Goal: Task Accomplishment & Management: Manage account settings

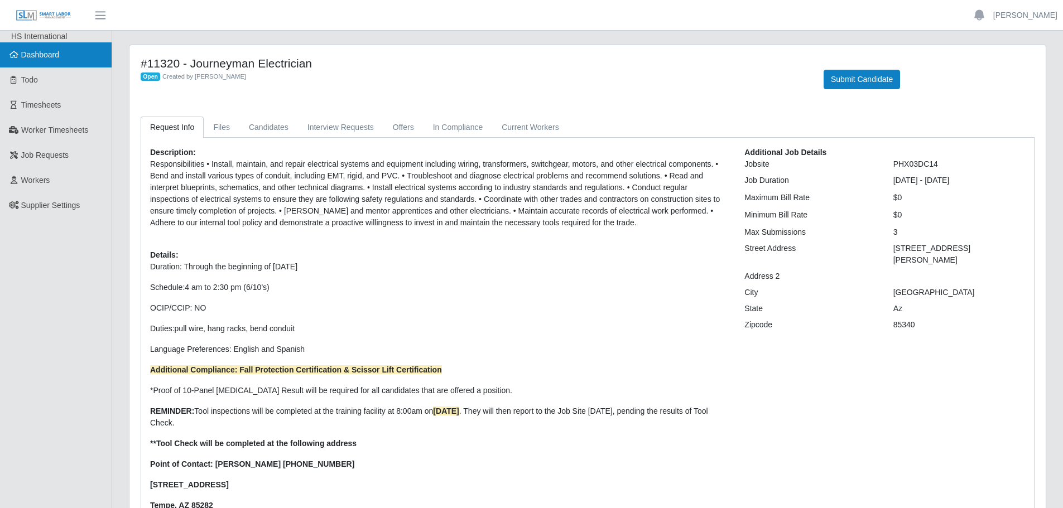
click at [20, 64] on link "Dashboard" at bounding box center [56, 54] width 112 height 25
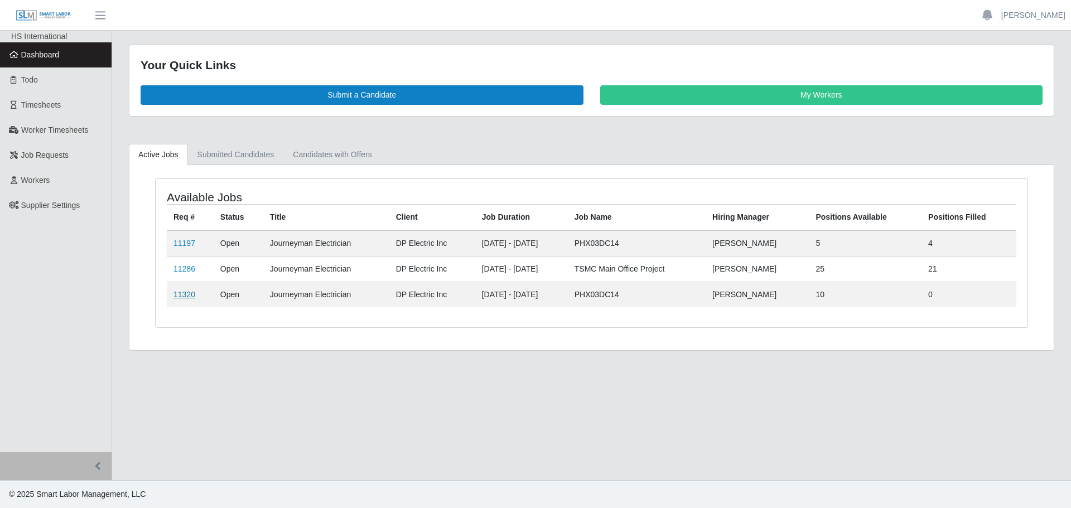
click at [177, 293] on link "11320" at bounding box center [185, 294] width 22 height 9
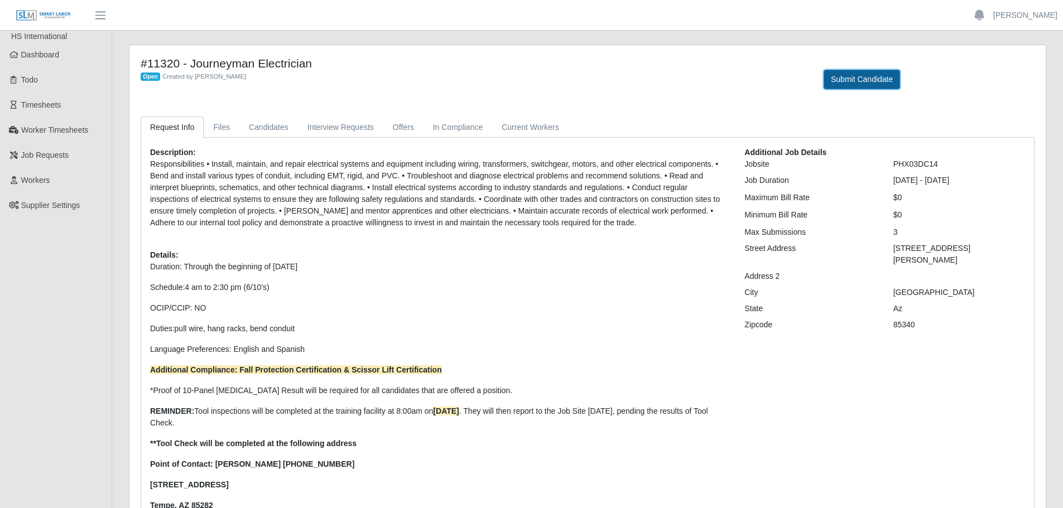
click at [855, 83] on button "Submit Candidate" at bounding box center [862, 80] width 76 height 20
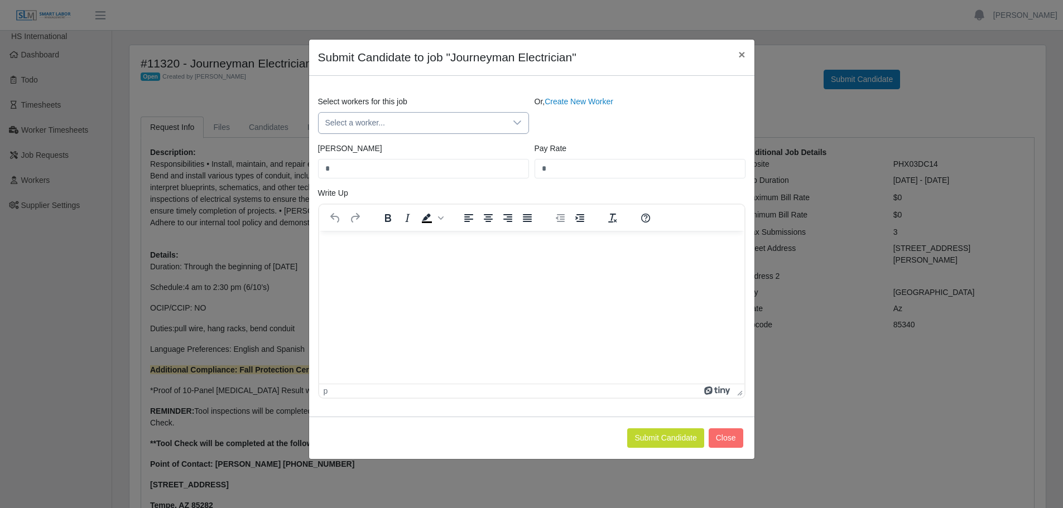
click at [383, 129] on span "Select a worker..." at bounding box center [412, 123] width 187 height 21
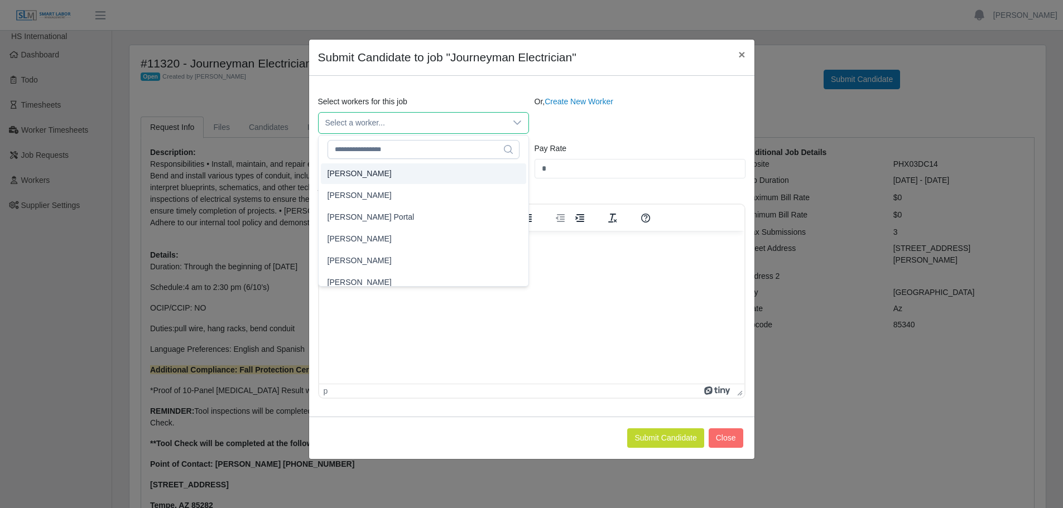
click at [359, 124] on span "Select a worker..." at bounding box center [412, 123] width 187 height 21
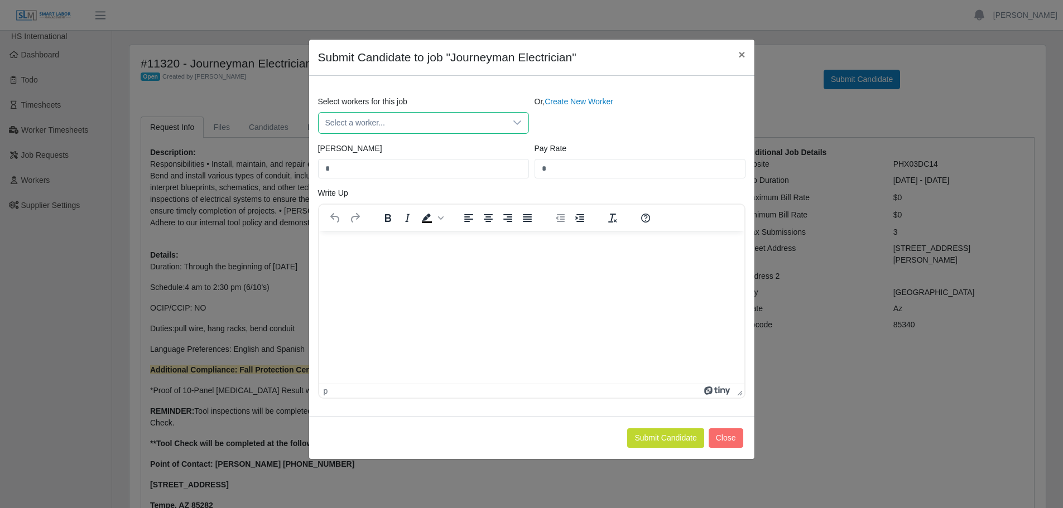
click at [359, 124] on span "Select a worker..." at bounding box center [412, 123] width 187 height 21
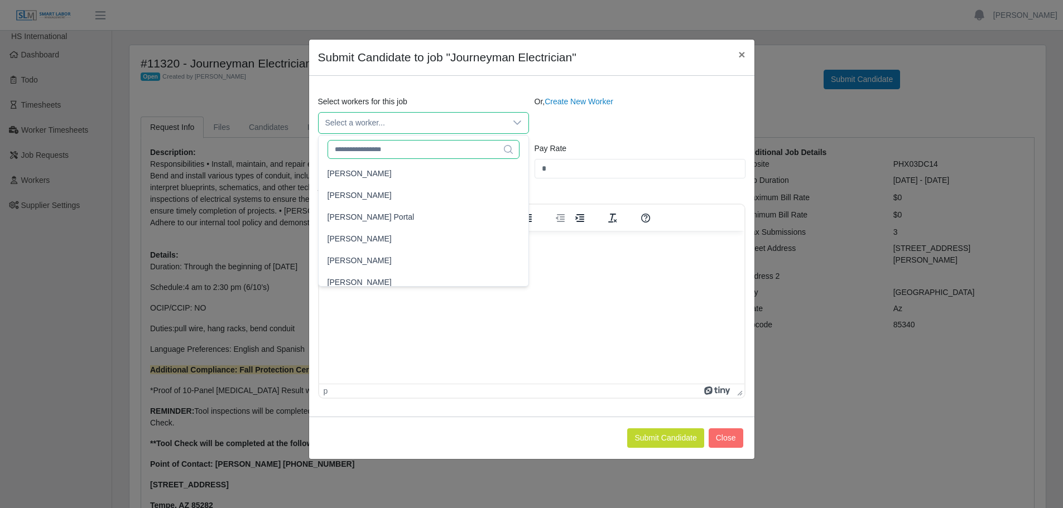
click at [373, 153] on input "text" at bounding box center [424, 149] width 192 height 19
type input "*****"
drag, startPoint x: 363, startPoint y: 147, endPoint x: 299, endPoint y: 156, distance: 64.2
click at [299, 156] on body "Charlie Bristol Account Settings Logout HS International Dashboard Todo Timeshe…" at bounding box center [531, 313] width 1063 height 627
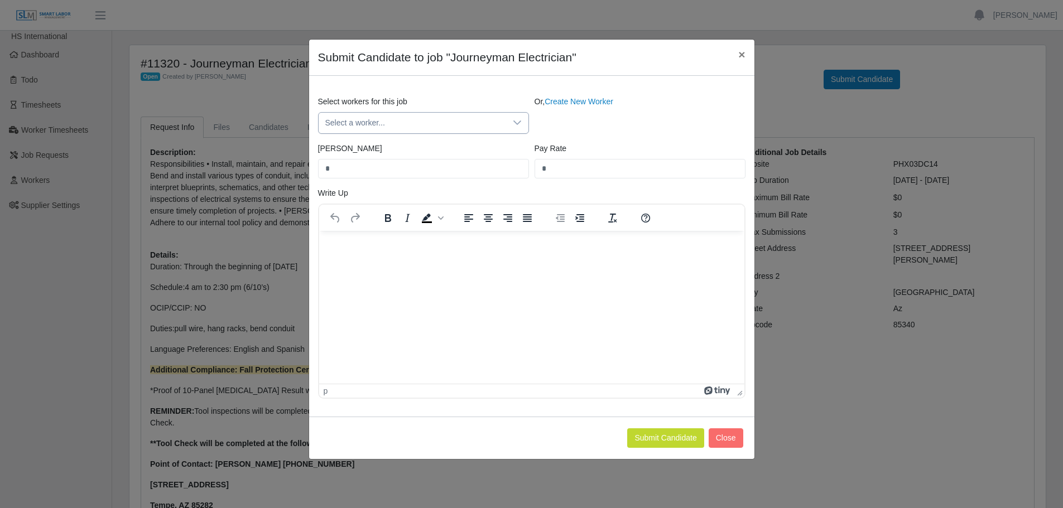
click at [383, 122] on span "Select a worker..." at bounding box center [412, 123] width 187 height 21
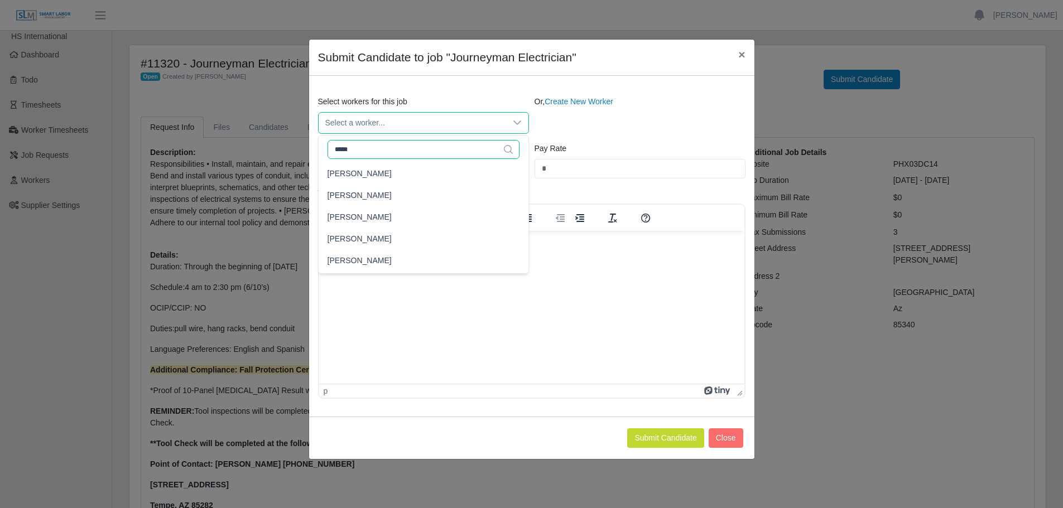
click at [376, 154] on input "*****" at bounding box center [424, 149] width 192 height 19
type input "*"
type input "*****"
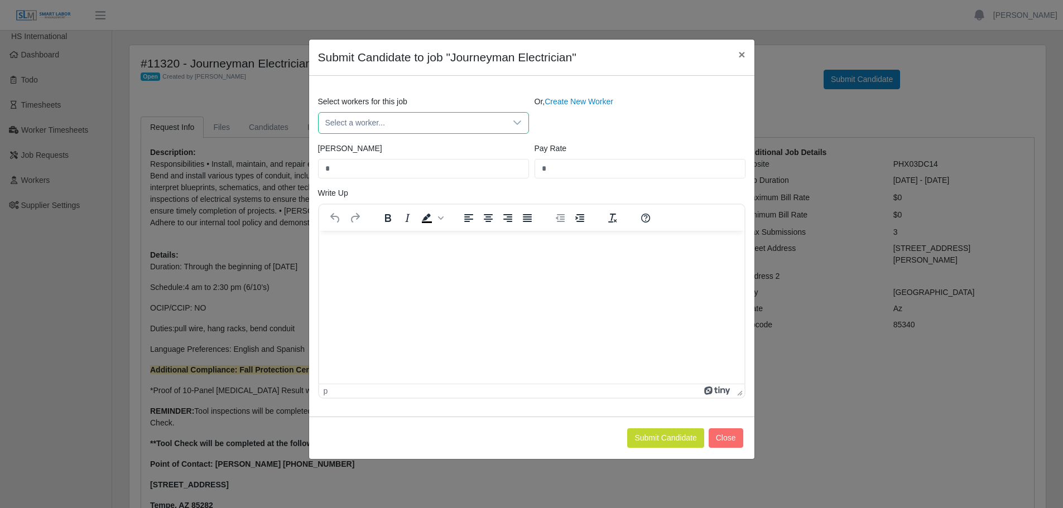
click at [389, 132] on span "Select a worker..." at bounding box center [412, 123] width 187 height 21
click at [517, 122] on icon at bounding box center [517, 122] width 9 height 9
click at [738, 58] on span "×" at bounding box center [741, 54] width 7 height 13
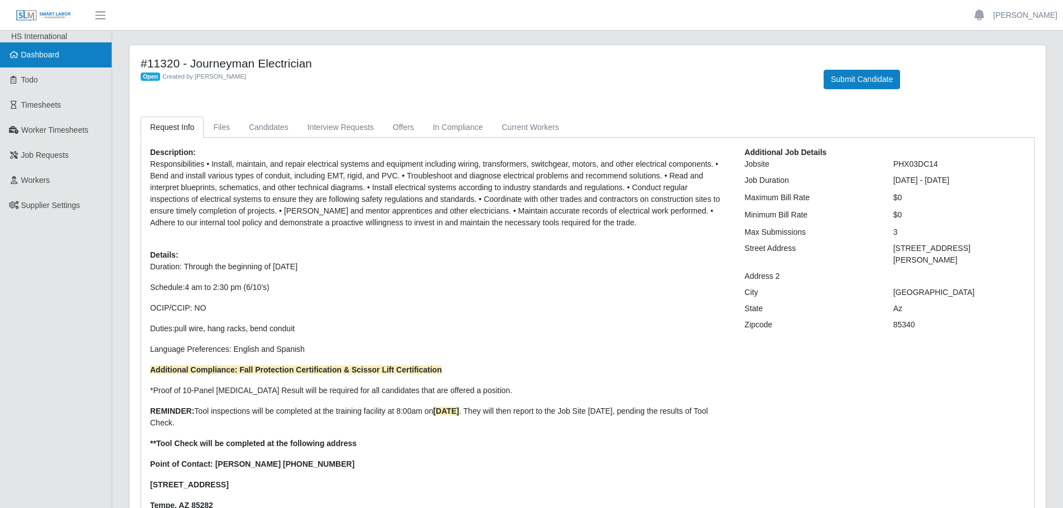
click at [27, 60] on link "Dashboard" at bounding box center [56, 54] width 112 height 25
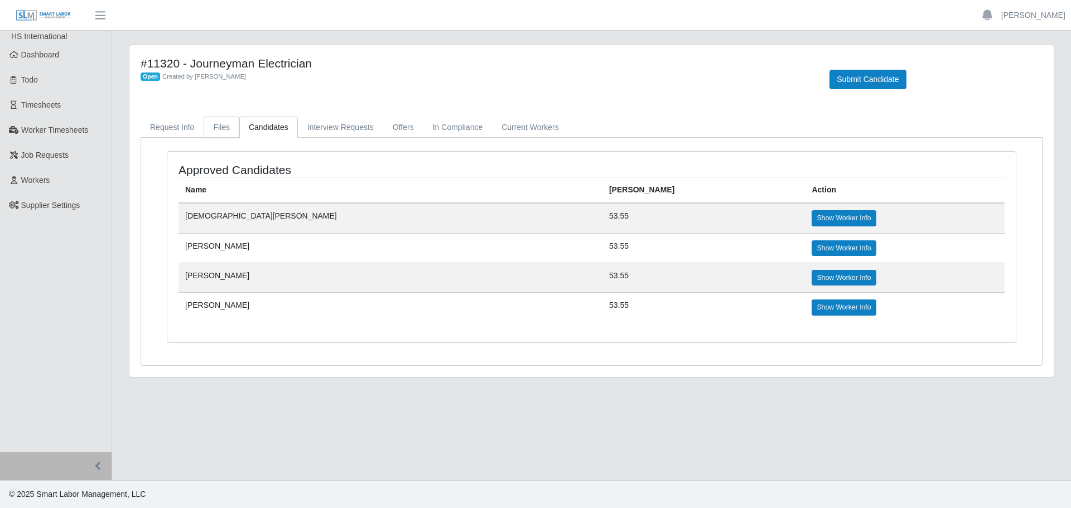
click at [223, 124] on link "Files" at bounding box center [222, 128] width 36 height 22
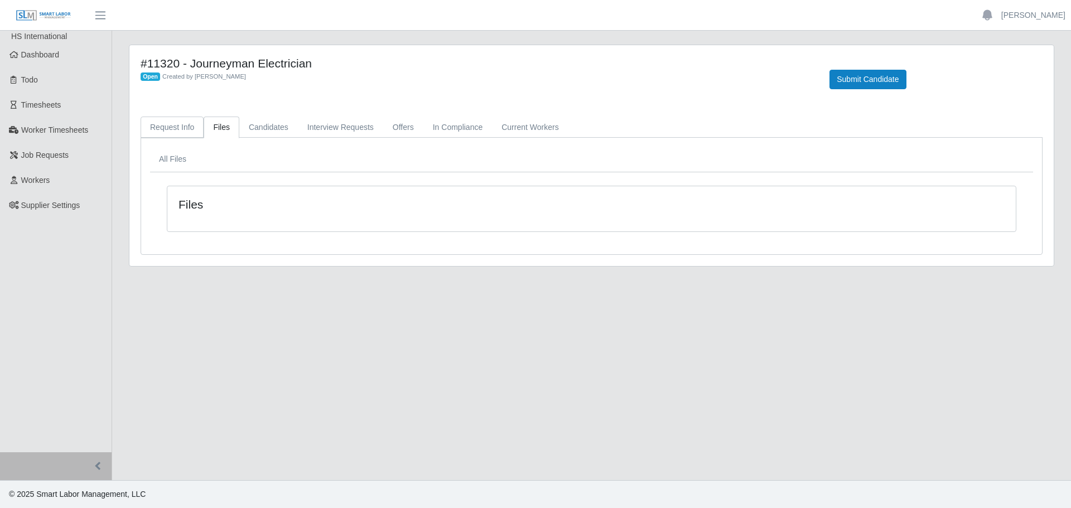
click at [175, 126] on link "Request Info" at bounding box center [172, 128] width 63 height 22
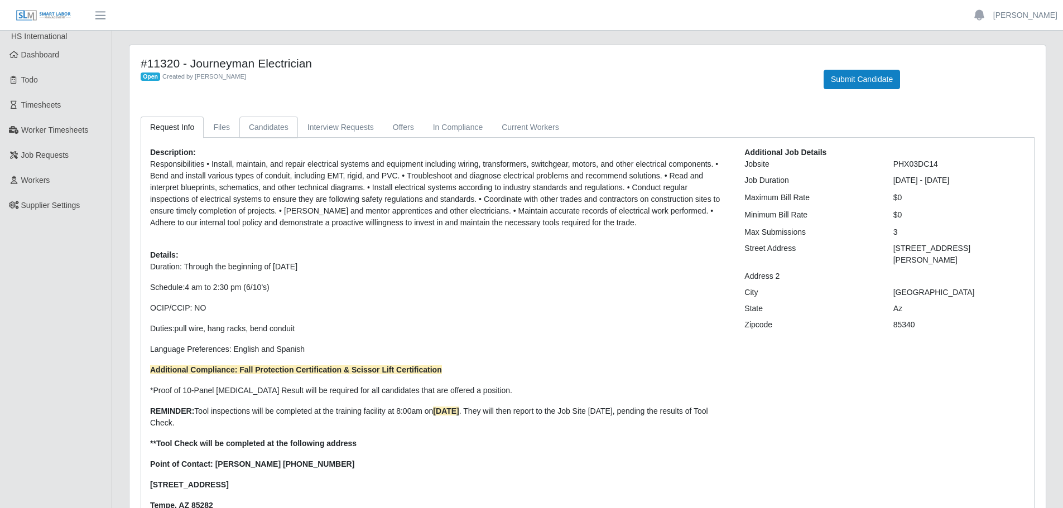
click at [249, 120] on link "Candidates" at bounding box center [268, 128] width 59 height 22
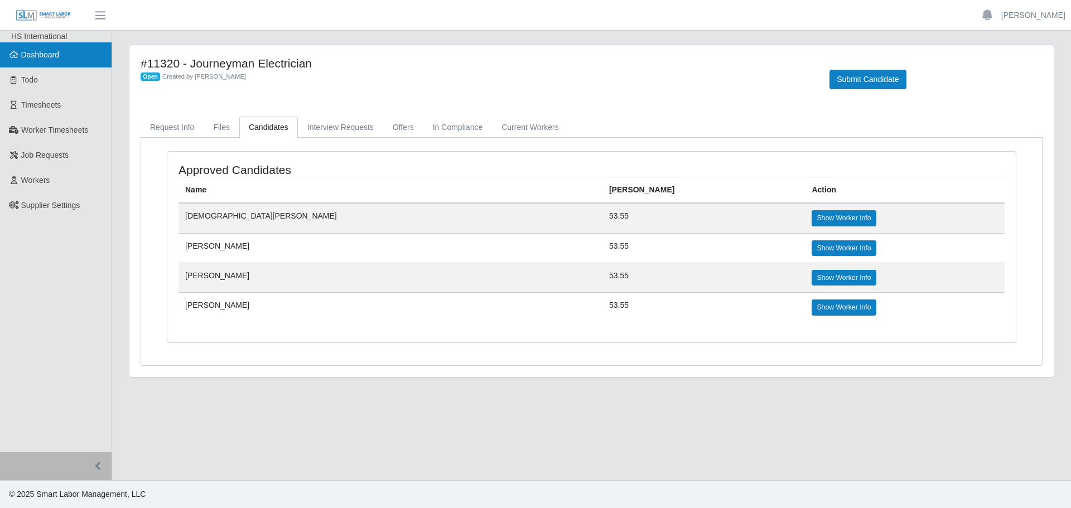
click at [27, 59] on span "Dashboard" at bounding box center [40, 54] width 38 height 9
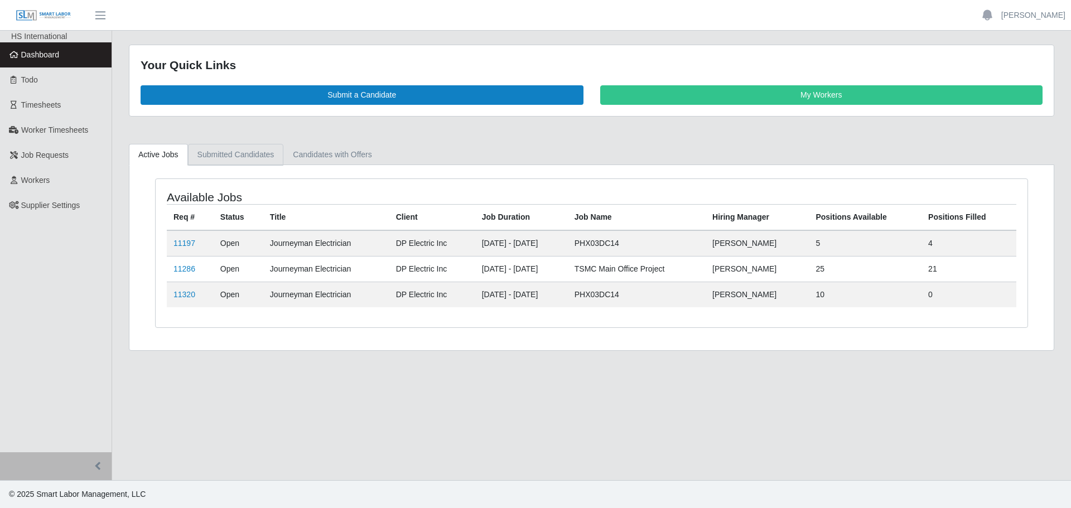
click at [248, 154] on link "Submitted Candidates" at bounding box center [236, 155] width 96 height 22
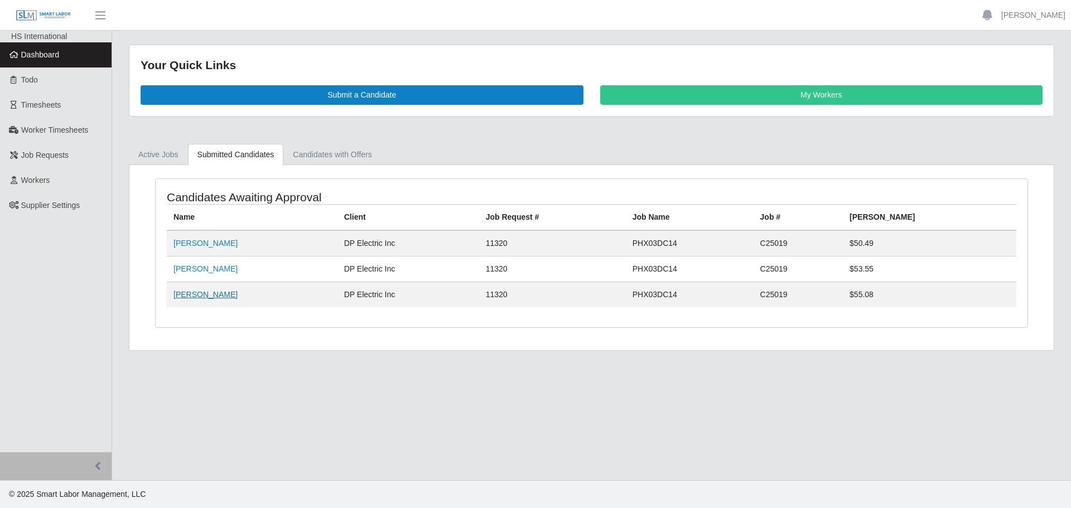
click at [199, 297] on link "[PERSON_NAME]" at bounding box center [206, 294] width 64 height 9
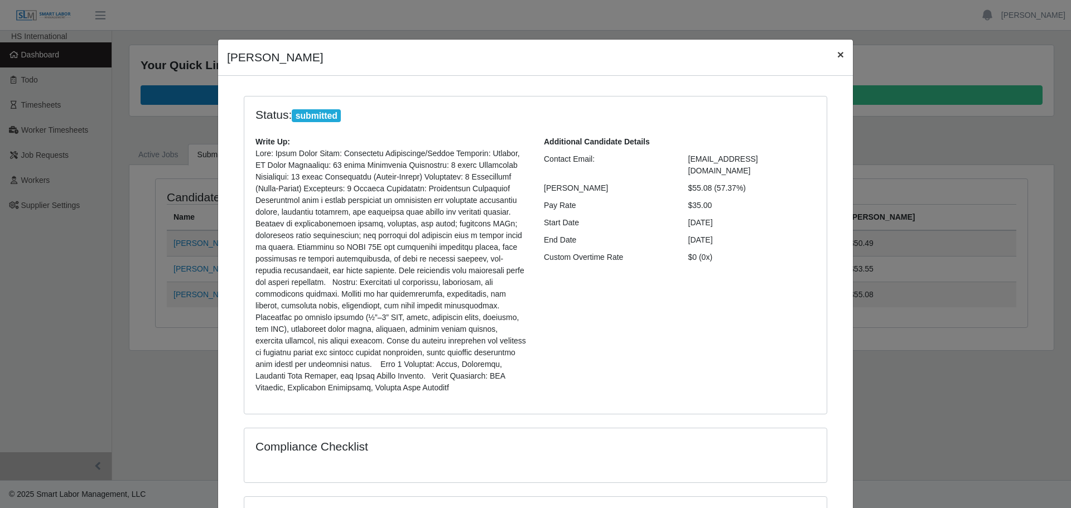
click at [838, 61] on span "×" at bounding box center [841, 54] width 7 height 13
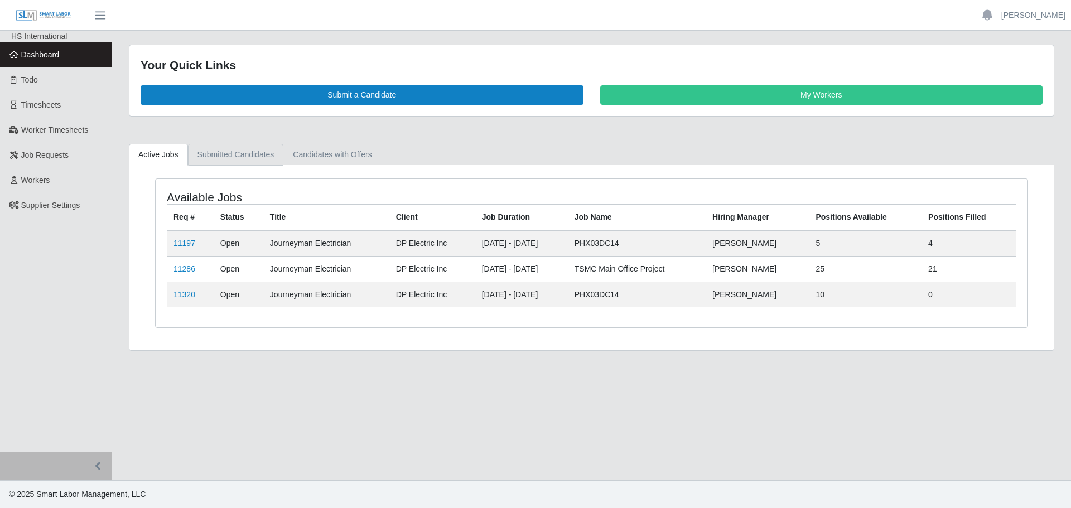
click at [237, 156] on link "Submitted Candidates" at bounding box center [236, 155] width 96 height 22
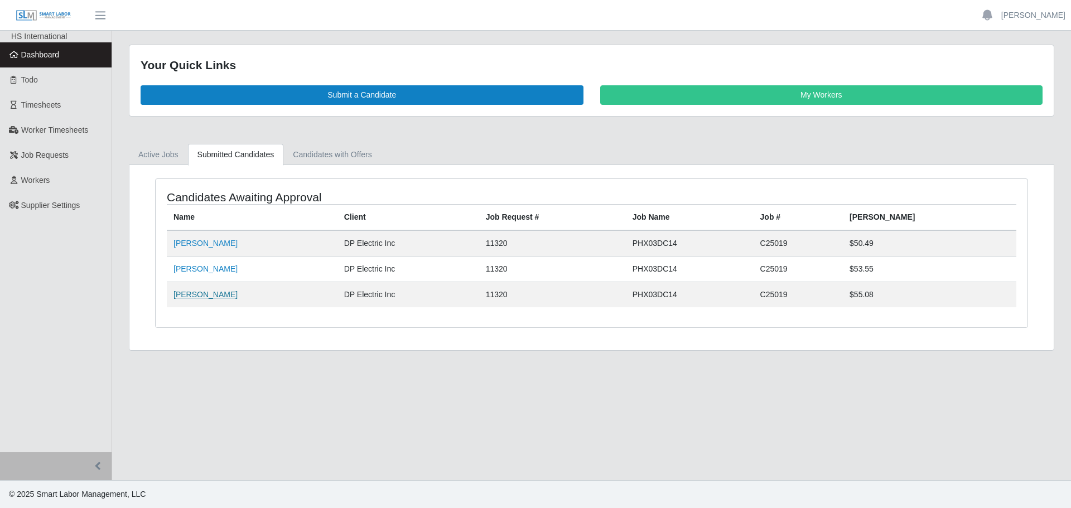
click at [185, 293] on link "Angel Lopez" at bounding box center [206, 294] width 64 height 9
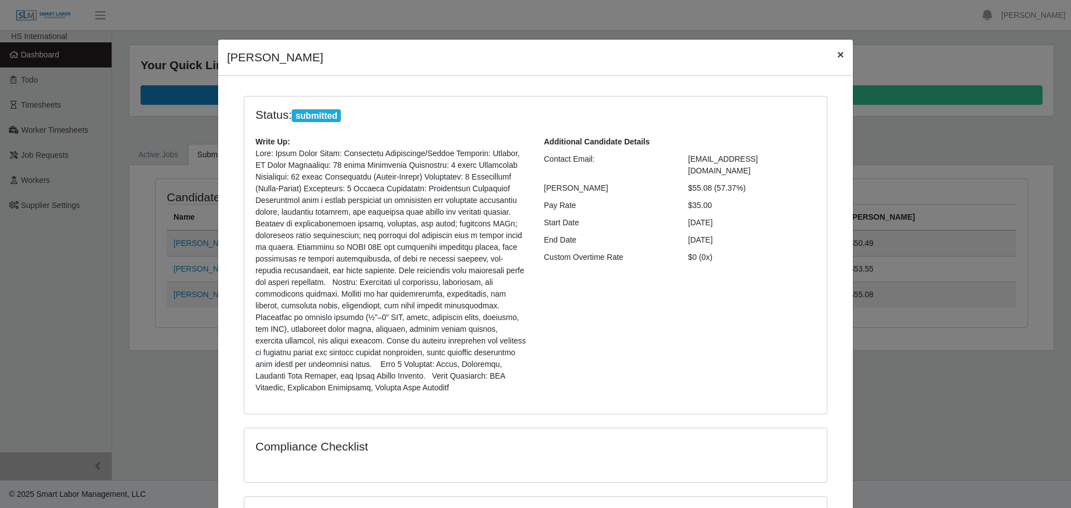
click at [838, 56] on span "×" at bounding box center [841, 54] width 7 height 13
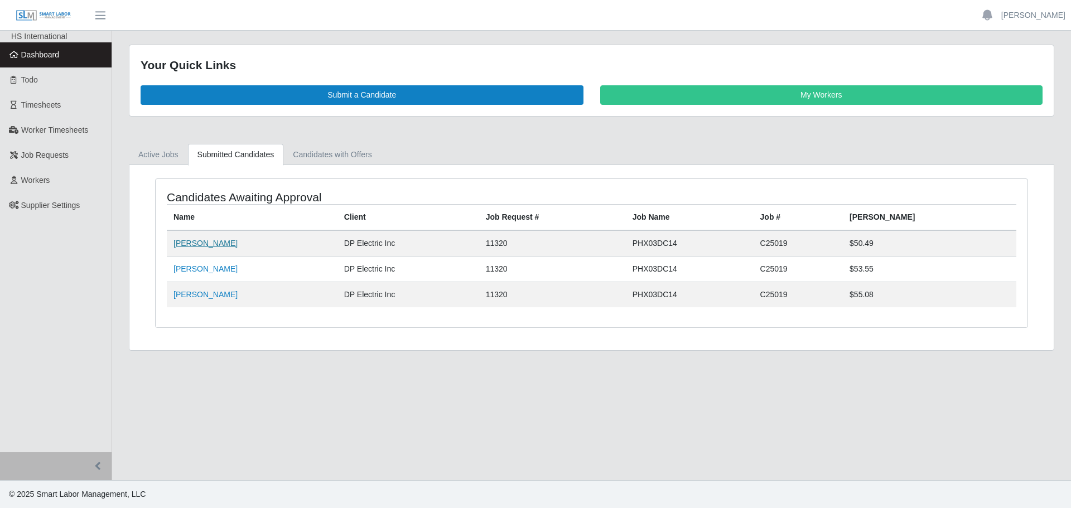
click at [184, 243] on link "Jose Carillo" at bounding box center [206, 243] width 64 height 9
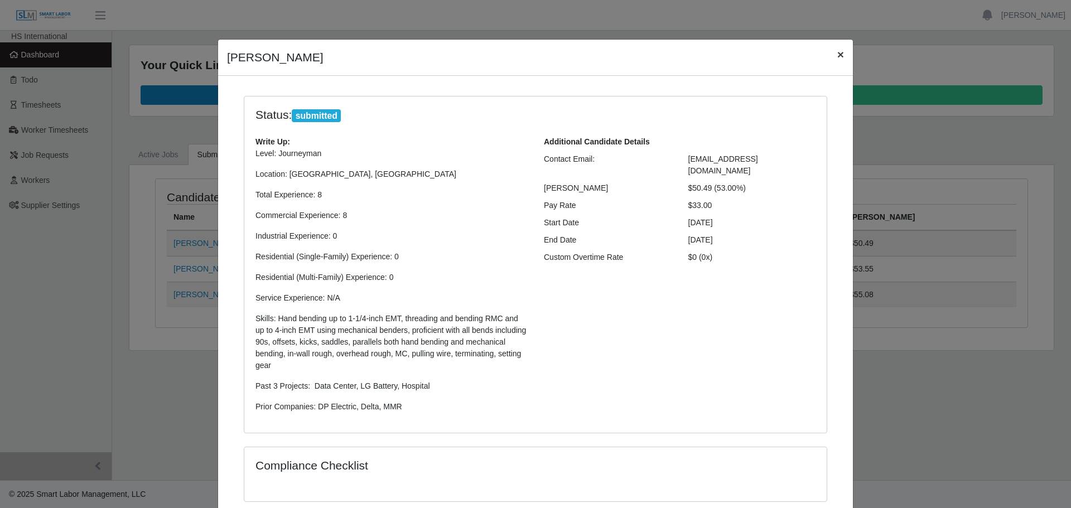
click at [840, 55] on button "×" at bounding box center [841, 55] width 25 height 30
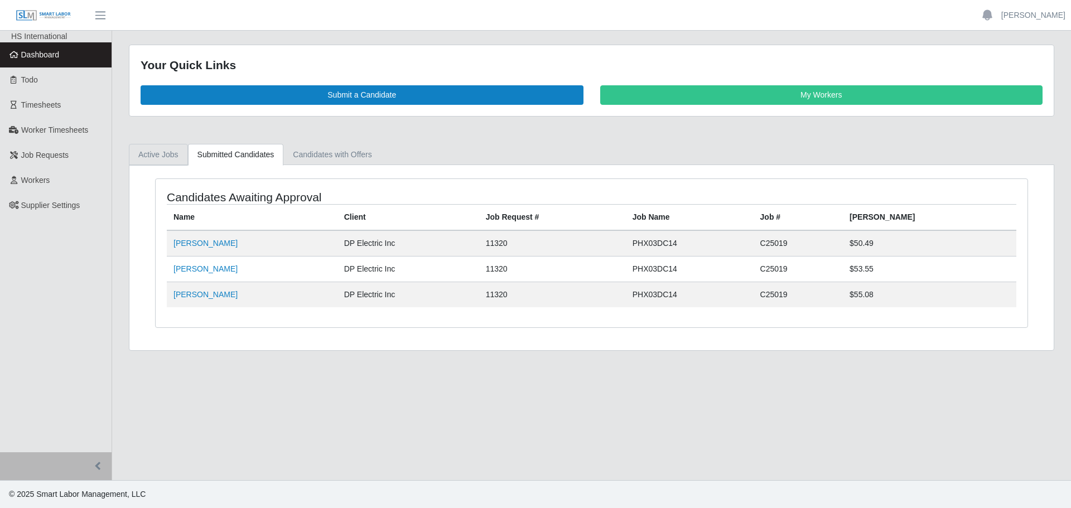
click at [172, 161] on link "Active Jobs" at bounding box center [158, 155] width 59 height 22
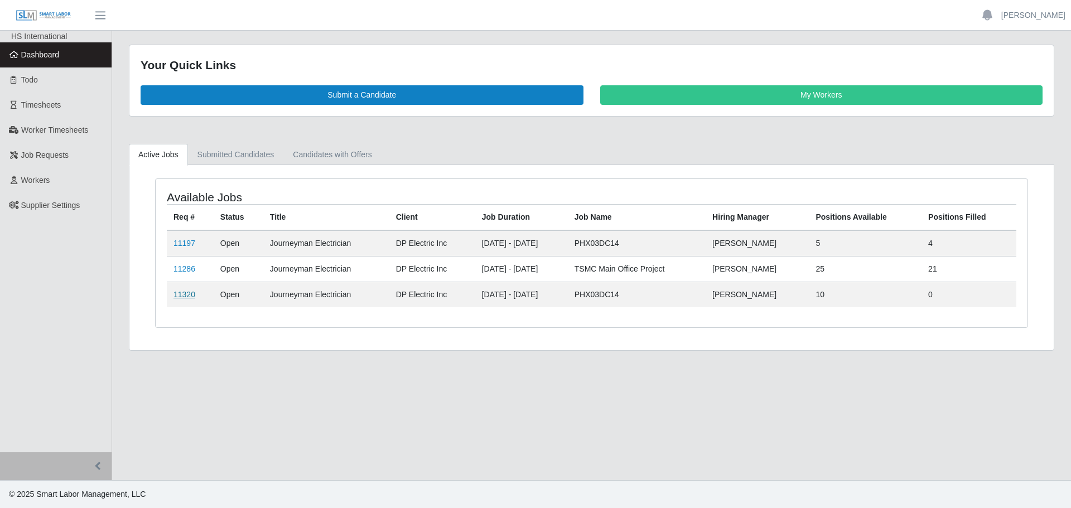
click at [181, 291] on link "11320" at bounding box center [185, 294] width 22 height 9
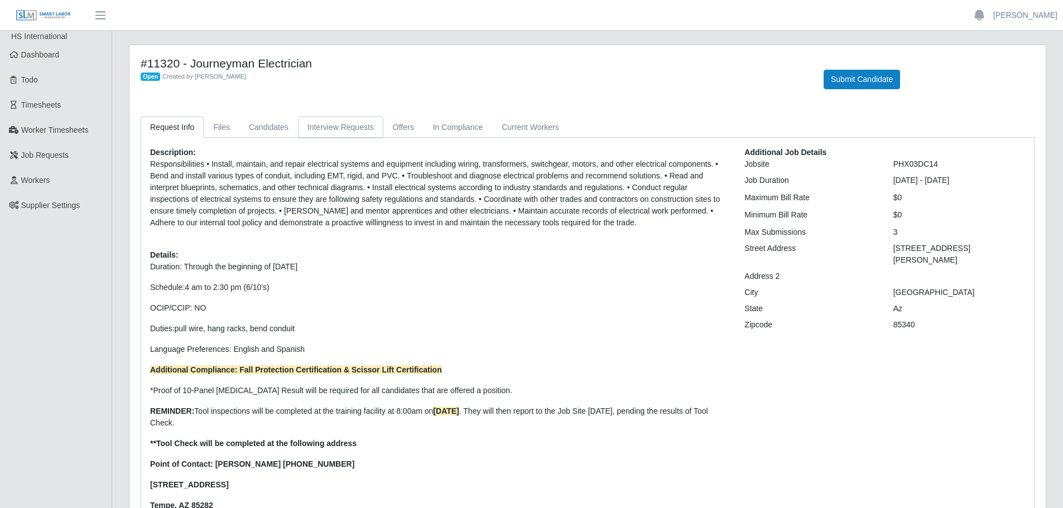
click at [356, 127] on link "Interview Requests" at bounding box center [340, 128] width 85 height 22
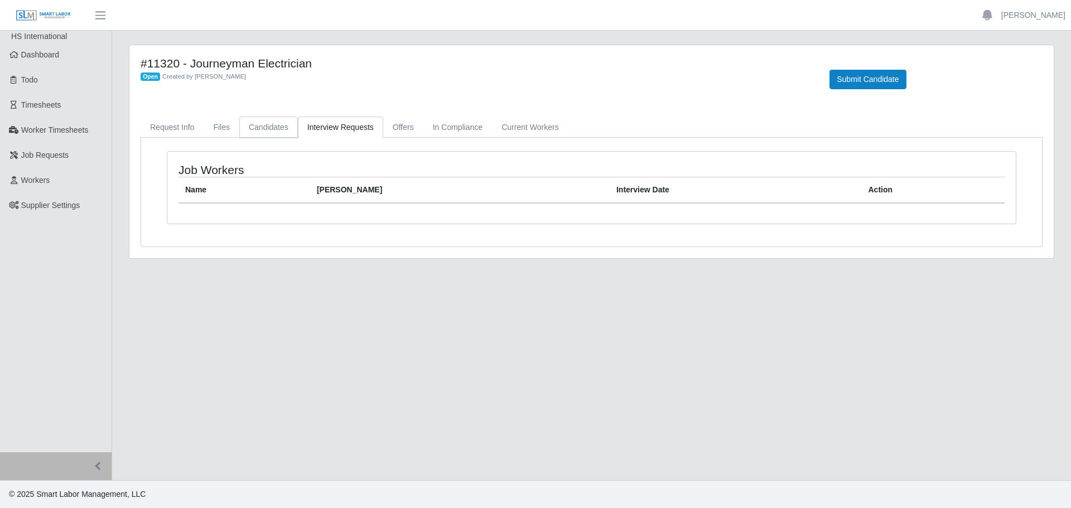
click at [287, 130] on link "Candidates" at bounding box center [268, 128] width 59 height 22
